Goal: Find specific page/section: Find specific page/section

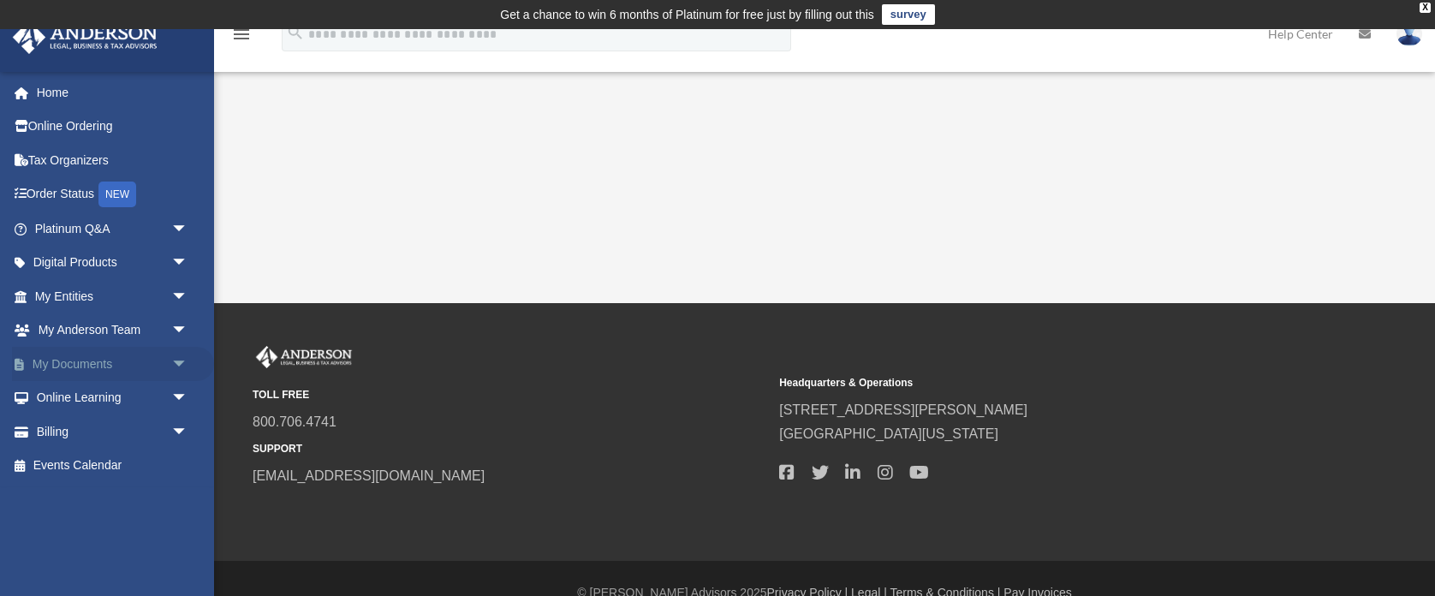
click at [134, 366] on link "My Documents arrow_drop_down" at bounding box center [113, 364] width 202 height 34
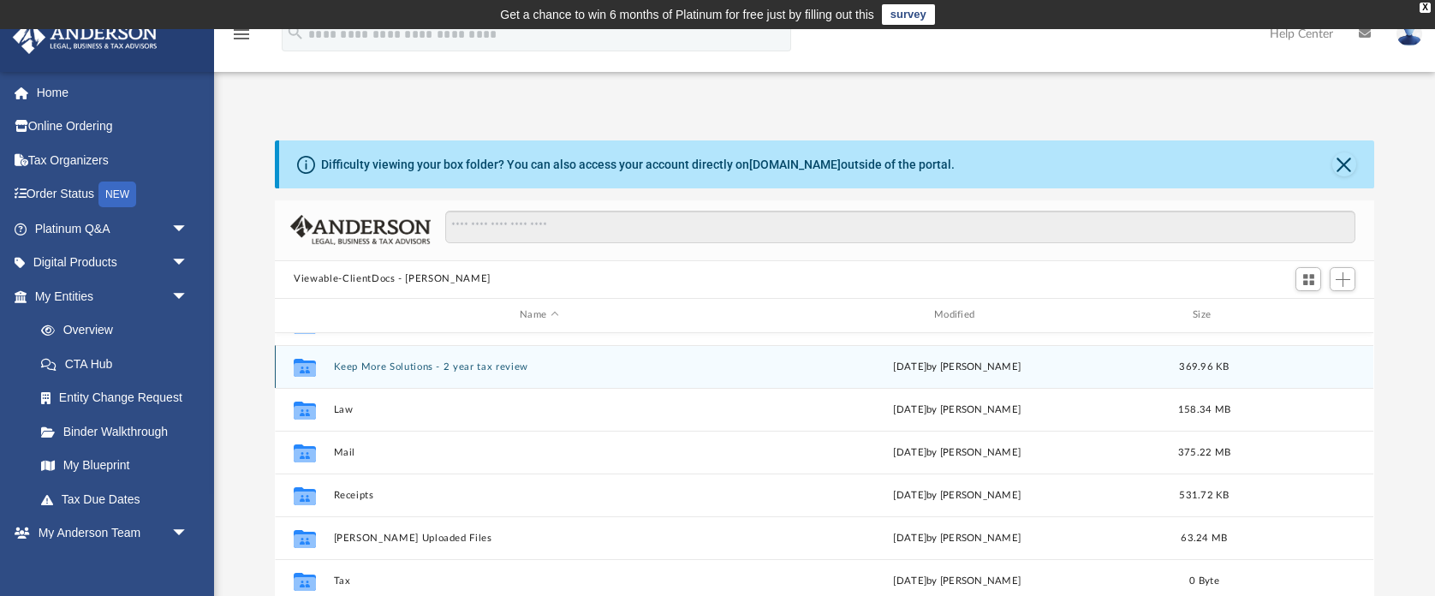
scroll to position [161, 0]
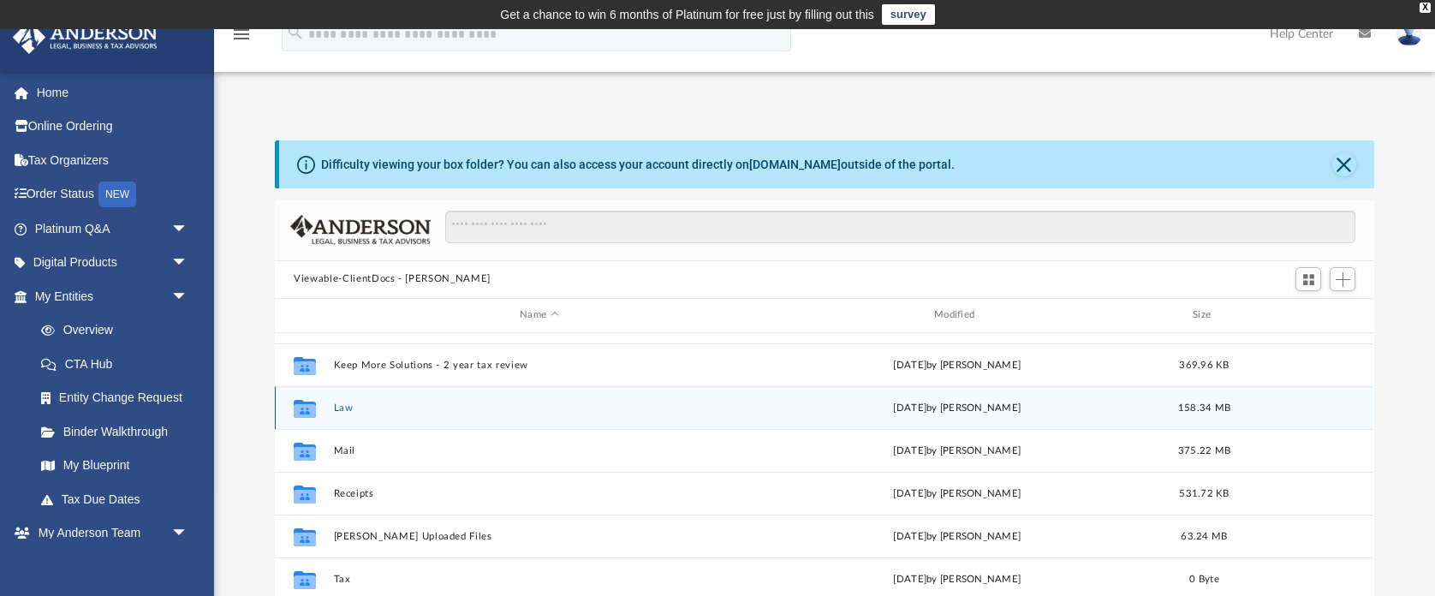
click at [352, 409] on button "Law" at bounding box center [539, 406] width 411 height 11
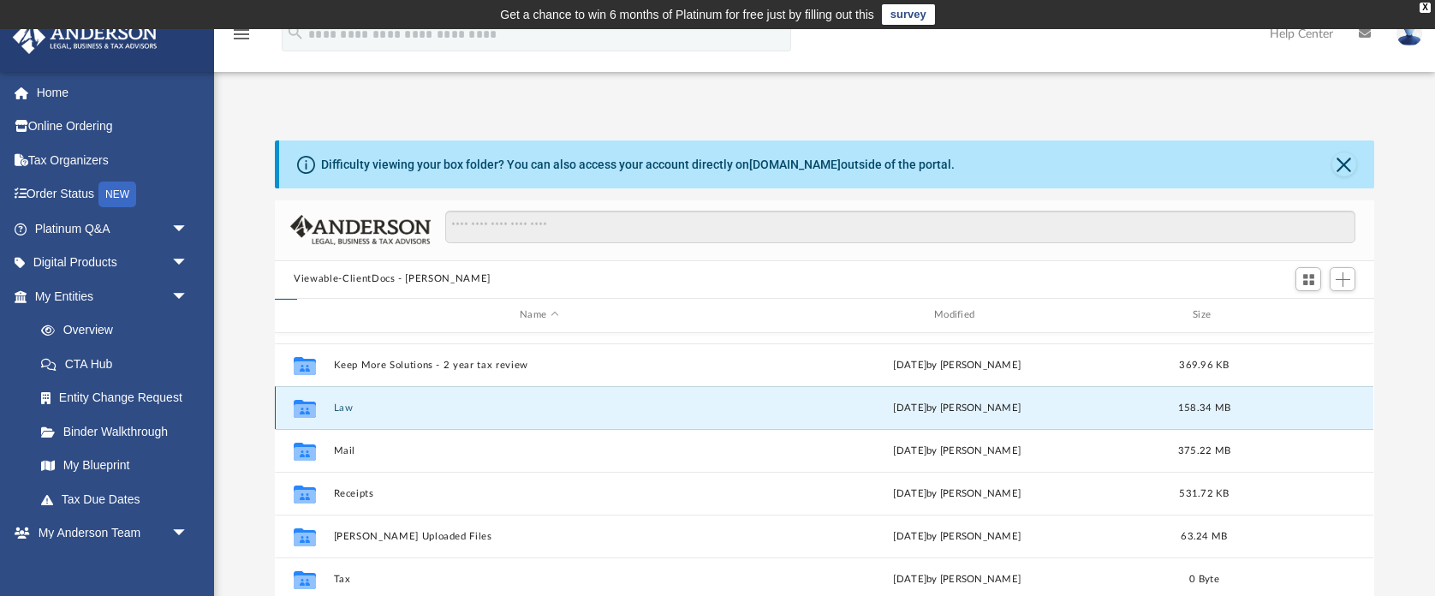
click at [352, 409] on button "Law" at bounding box center [539, 406] width 411 height 11
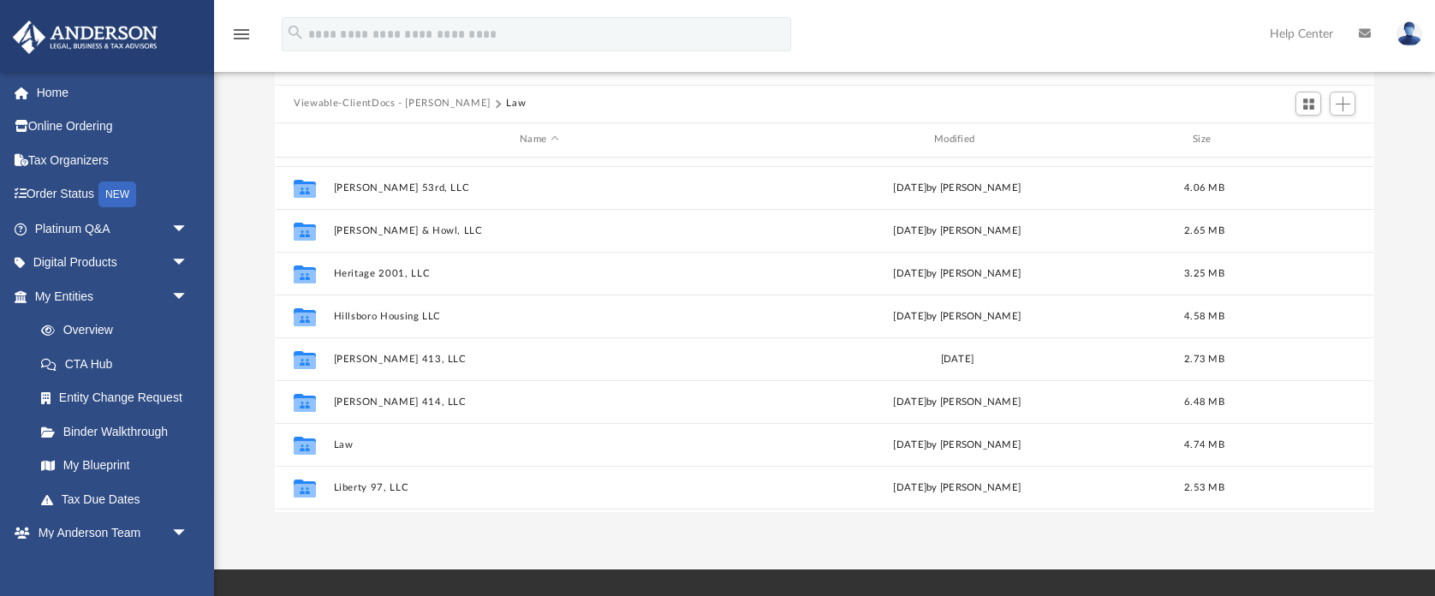
scroll to position [521, 0]
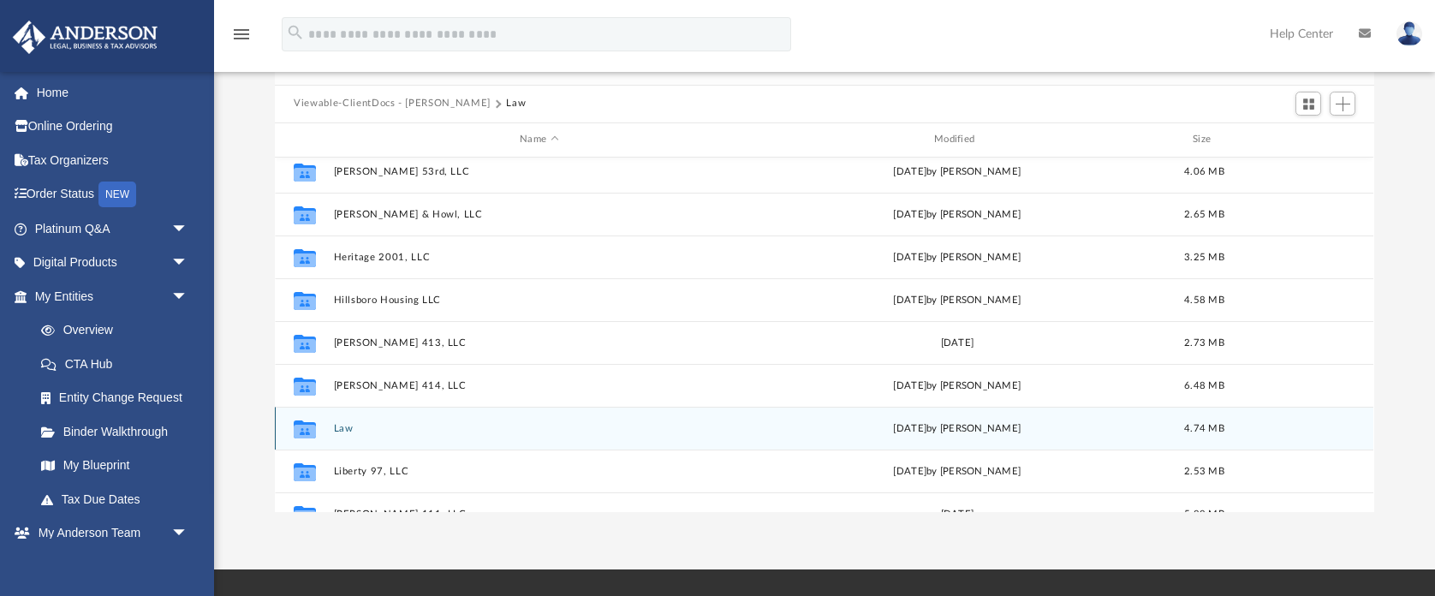
click at [352, 427] on button "Law" at bounding box center [539, 427] width 411 height 11
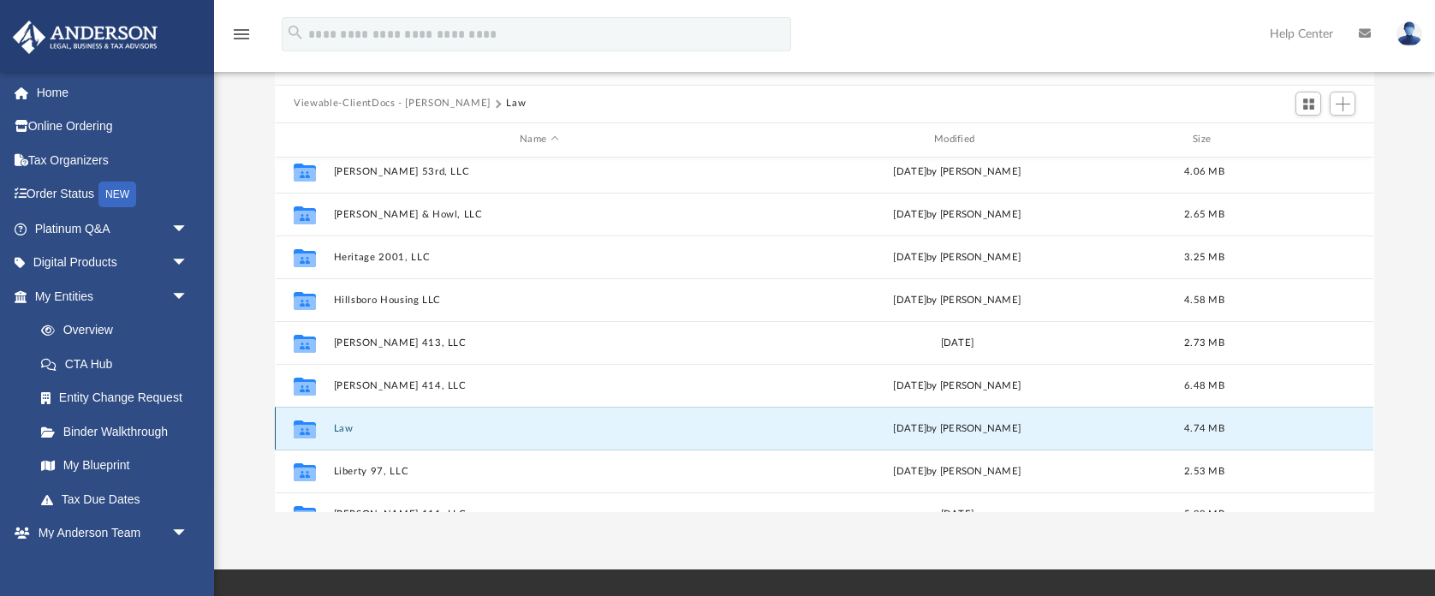
click at [352, 427] on button "Law" at bounding box center [539, 427] width 411 height 11
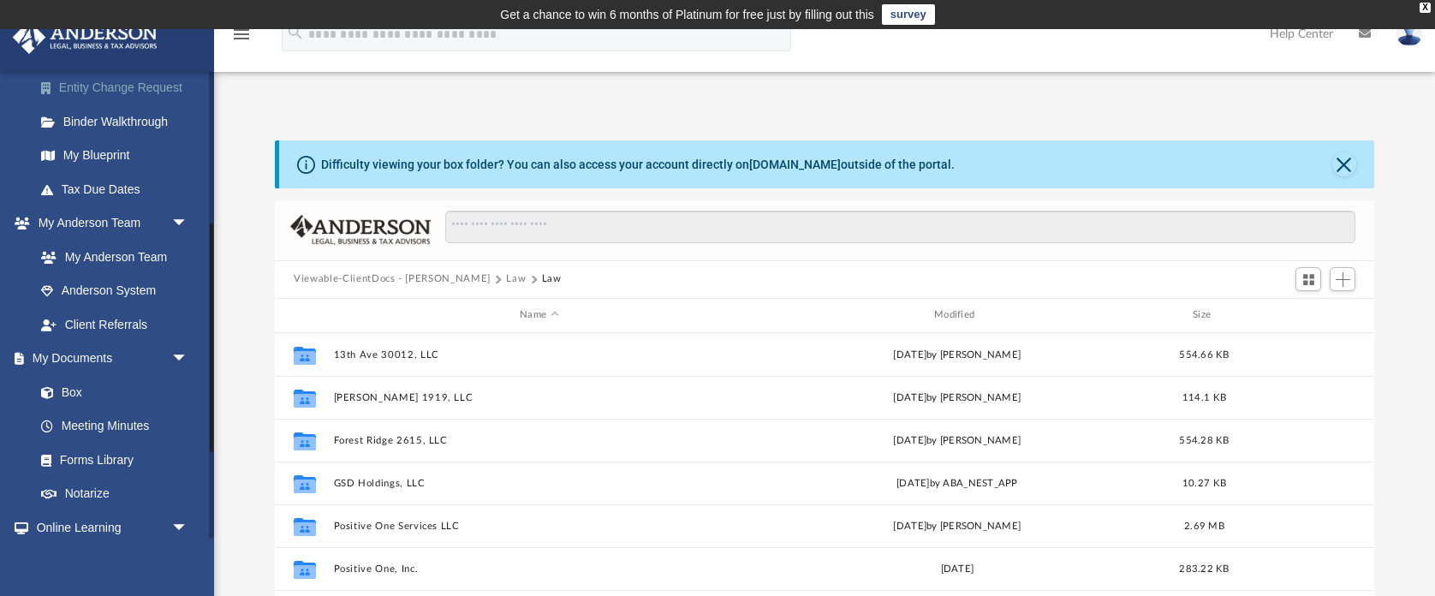
scroll to position [312, 0]
click at [77, 394] on link "Box" at bounding box center [119, 390] width 190 height 34
click at [72, 391] on link "Box" at bounding box center [119, 390] width 190 height 34
click at [342, 286] on button "Viewable-ClientDocs - Scott" at bounding box center [392, 278] width 197 height 15
click at [342, 279] on button "Viewable-ClientDocs - Scott" at bounding box center [392, 278] width 197 height 15
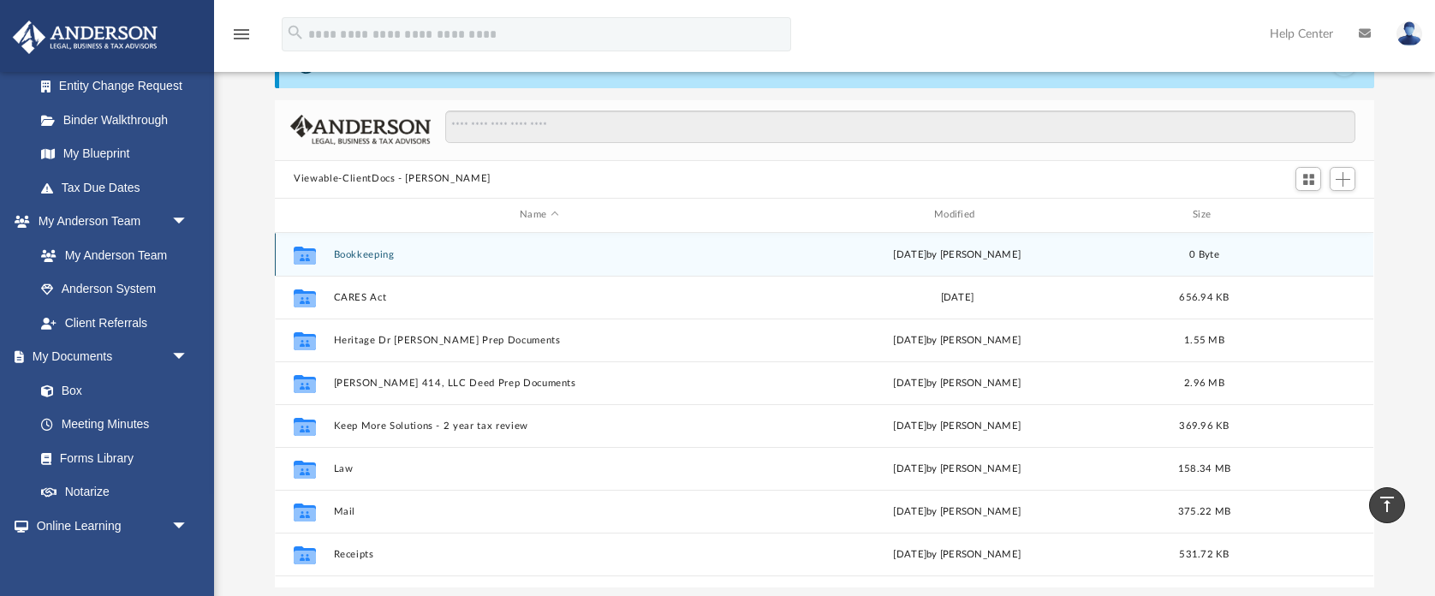
scroll to position [0, 0]
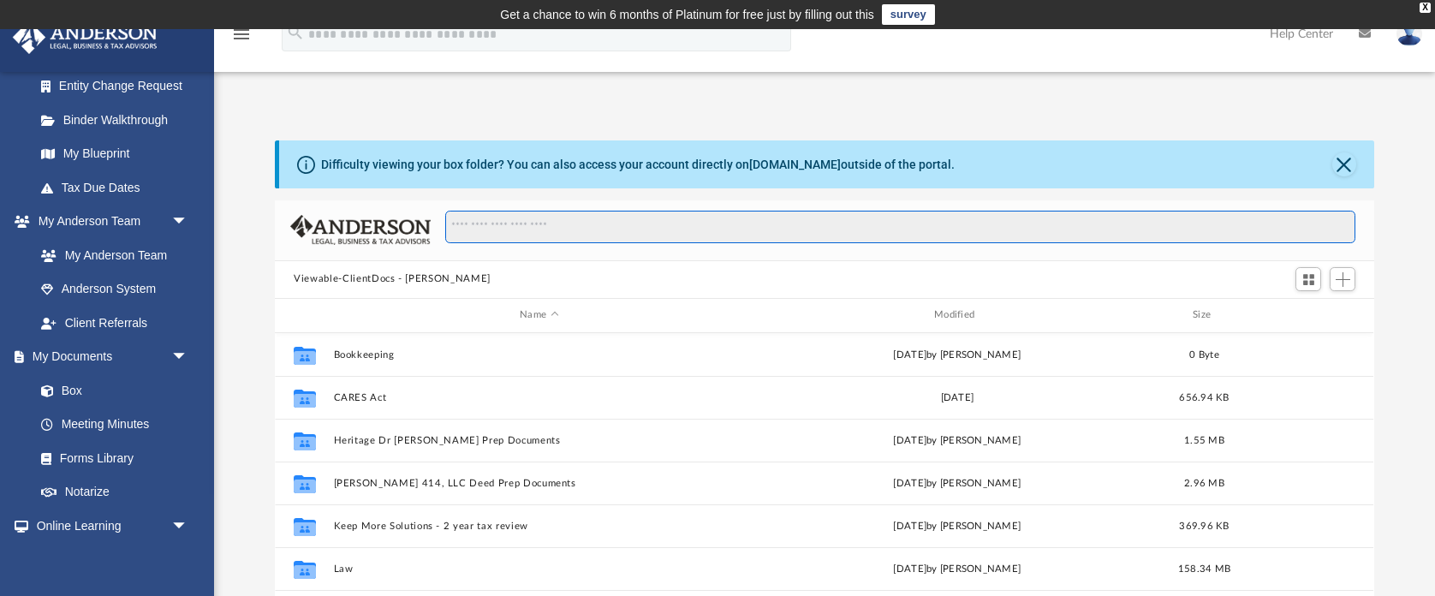
click at [580, 229] on input "Search files and folders" at bounding box center [900, 227] width 910 height 33
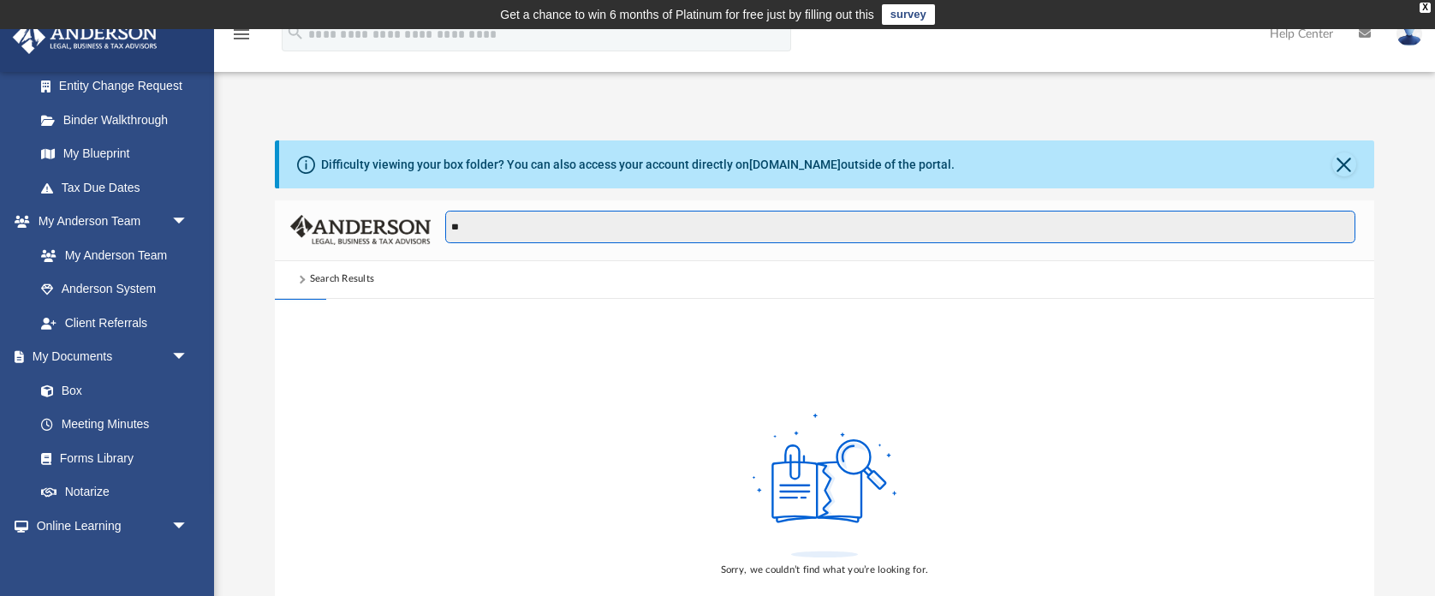
type input "*"
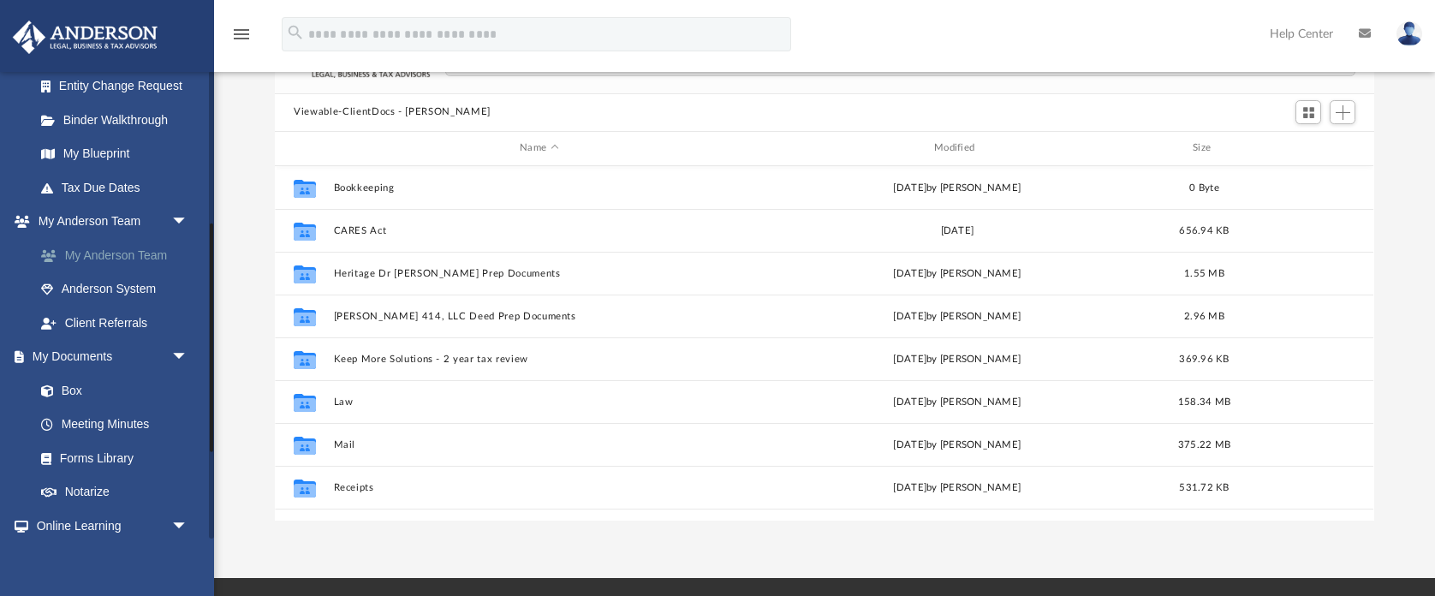
click at [124, 253] on link "My Anderson Team" at bounding box center [119, 255] width 190 height 34
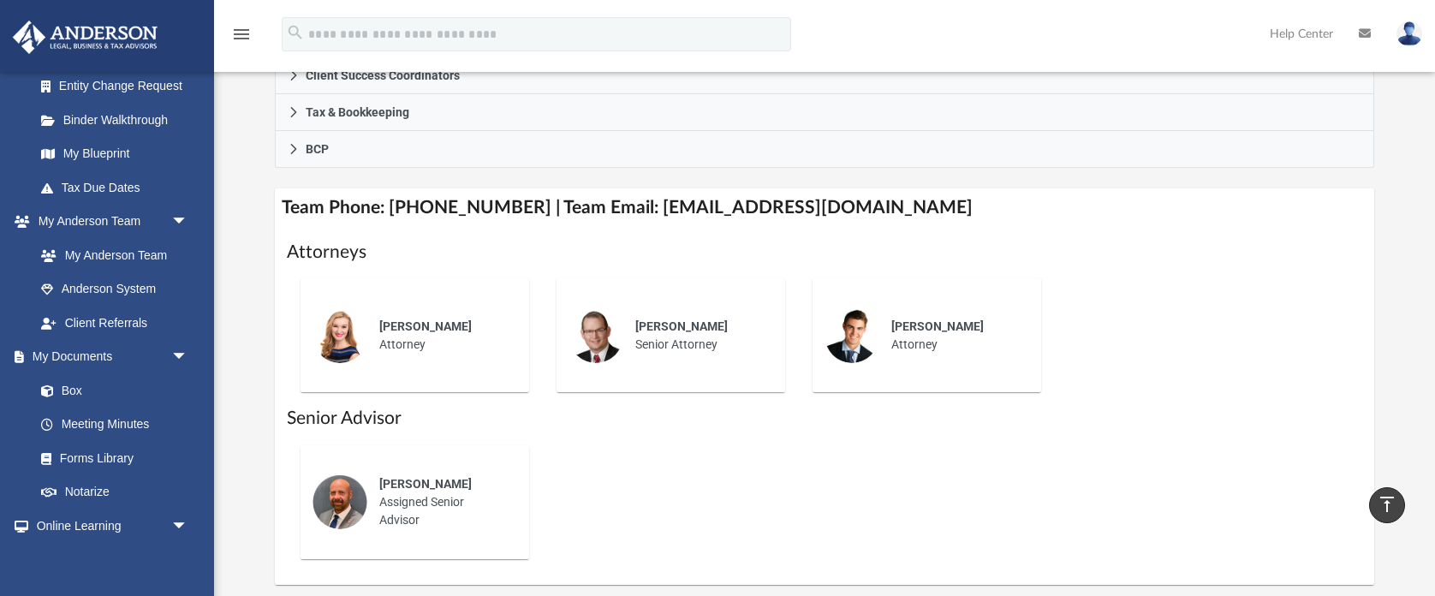
scroll to position [552, 0]
